Goal: Transaction & Acquisition: Download file/media

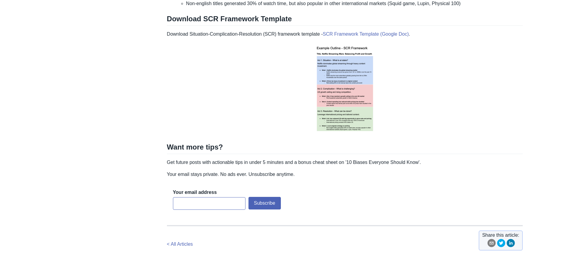
scroll to position [720, 0]
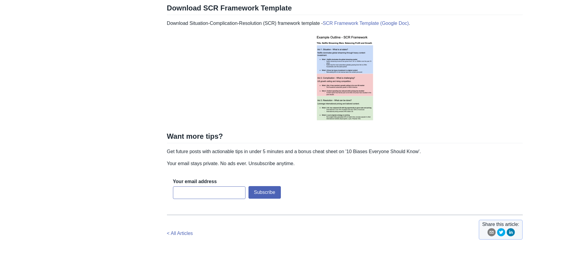
click at [205, 186] on input "email" at bounding box center [209, 192] width 73 height 13
type input "[PERSON_NAME][EMAIL_ADDRESS]"
click at [267, 193] on button "Subscribe" at bounding box center [265, 192] width 32 height 13
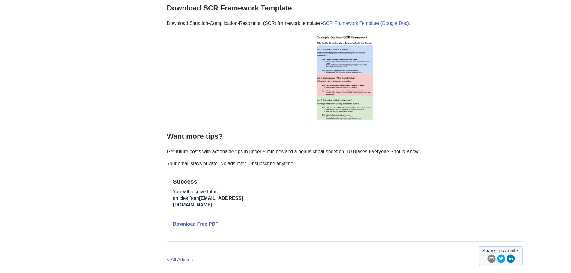
click at [350, 85] on img at bounding box center [344, 78] width 77 height 93
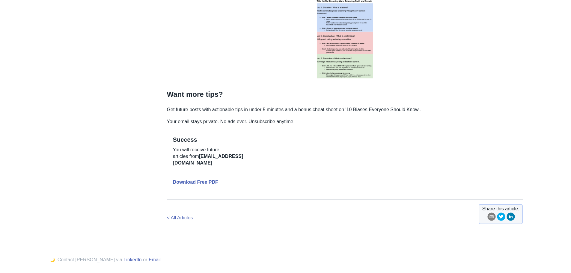
scroll to position [777, 0]
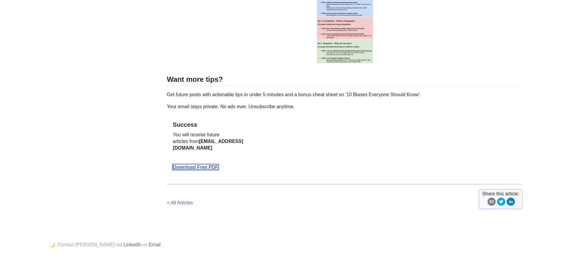
drag, startPoint x: 207, startPoint y: 162, endPoint x: 216, endPoint y: 162, distance: 8.7
click at [207, 165] on link "Download Free PDF" at bounding box center [195, 167] width 45 height 5
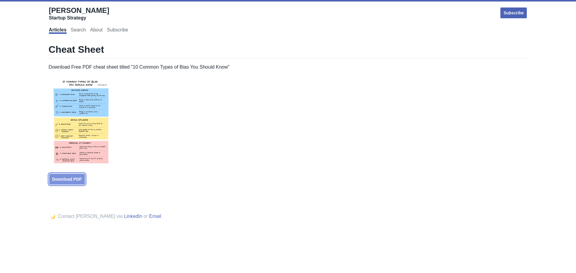
click at [64, 182] on link "Download PDF" at bounding box center [67, 179] width 37 height 12
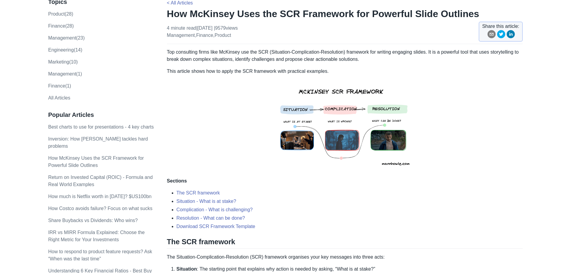
scroll to position [60, 0]
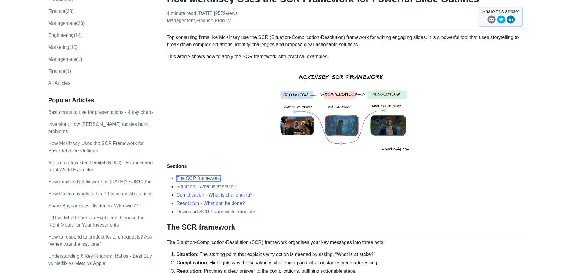
click at [208, 180] on link "The SCR framework" at bounding box center [198, 178] width 43 height 5
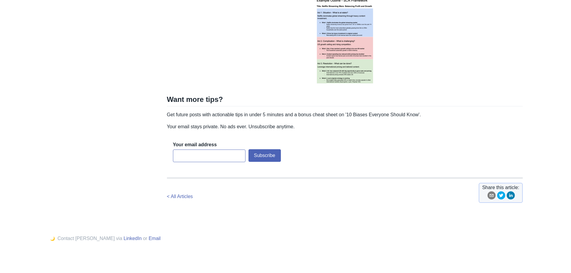
scroll to position [757, 0]
